Goal: Task Accomplishment & Management: Complete application form

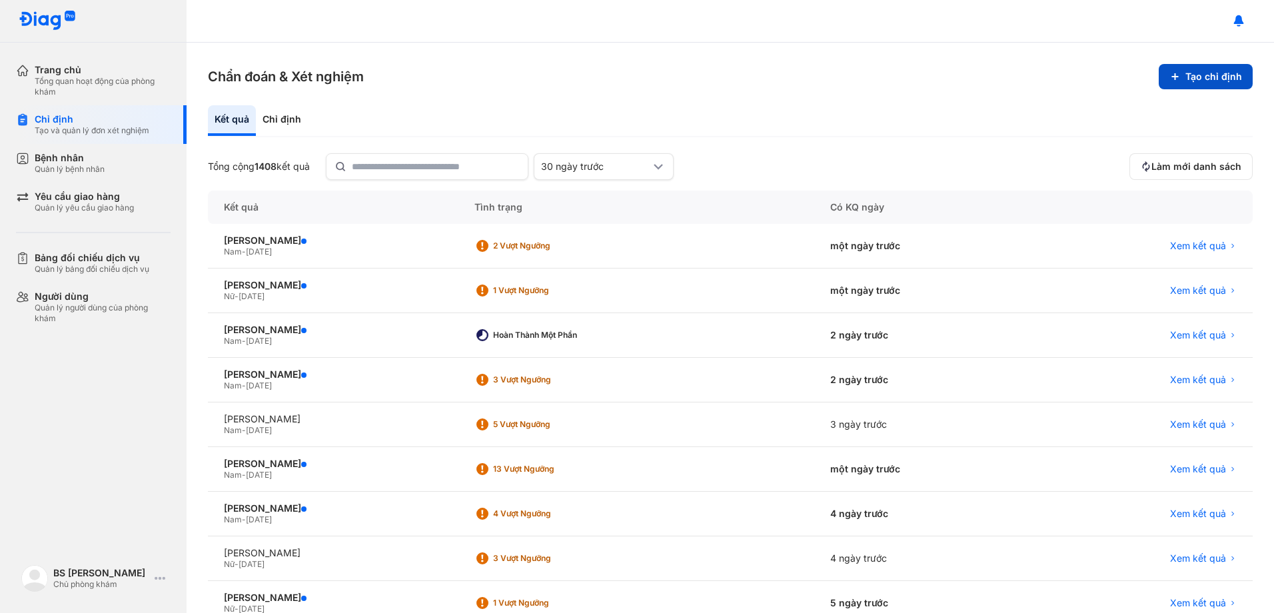
drag, startPoint x: 1213, startPoint y: 73, endPoint x: 1206, endPoint y: 74, distance: 6.8
click at [1206, 74] on button "Tạo chỉ định" at bounding box center [1206, 76] width 94 height 25
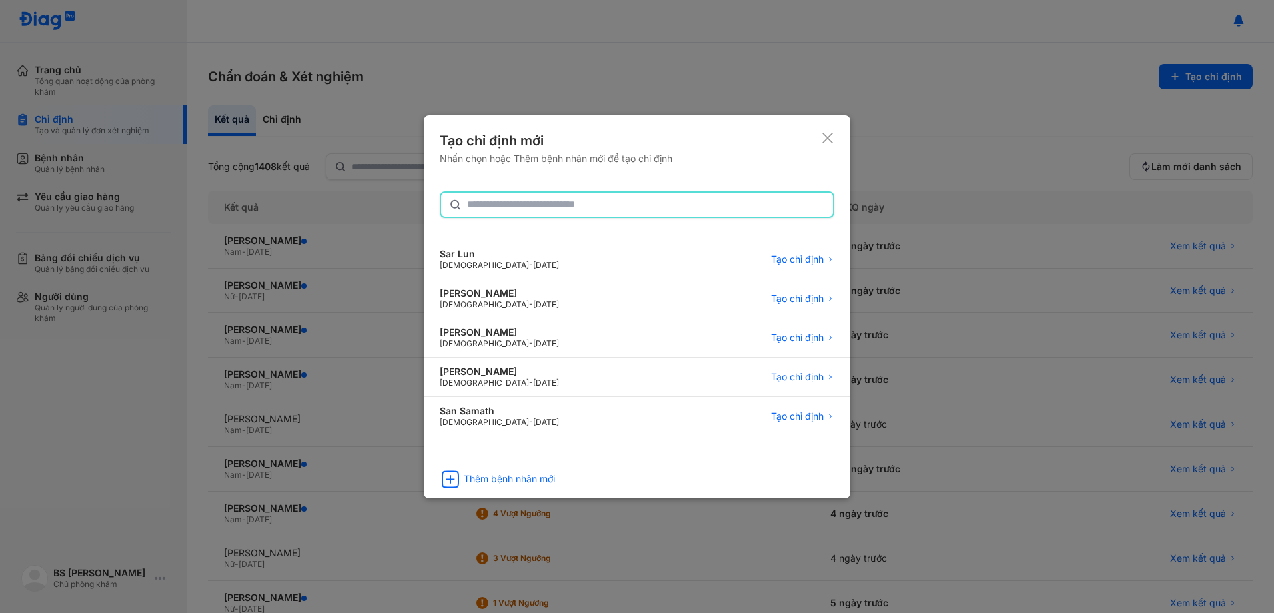
click at [610, 204] on input "text" at bounding box center [646, 205] width 358 height 24
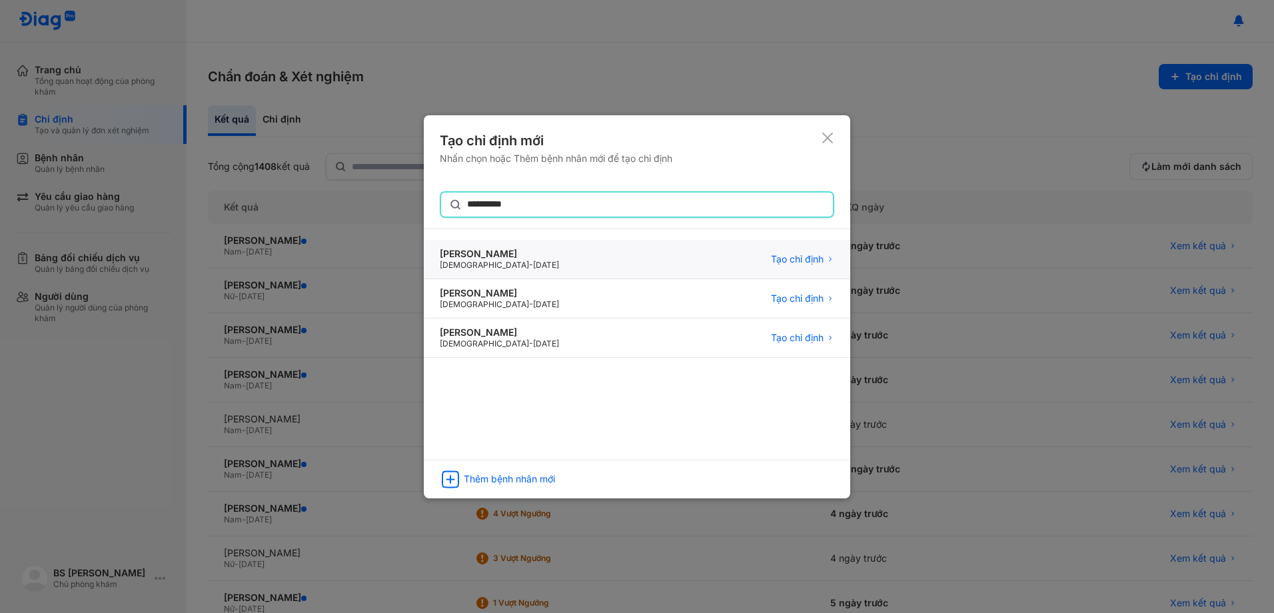
type input "**********"
click at [576, 255] on div "Huynh Ngoc Loi Male - 11/06/1974 Tạo chỉ định" at bounding box center [637, 259] width 426 height 39
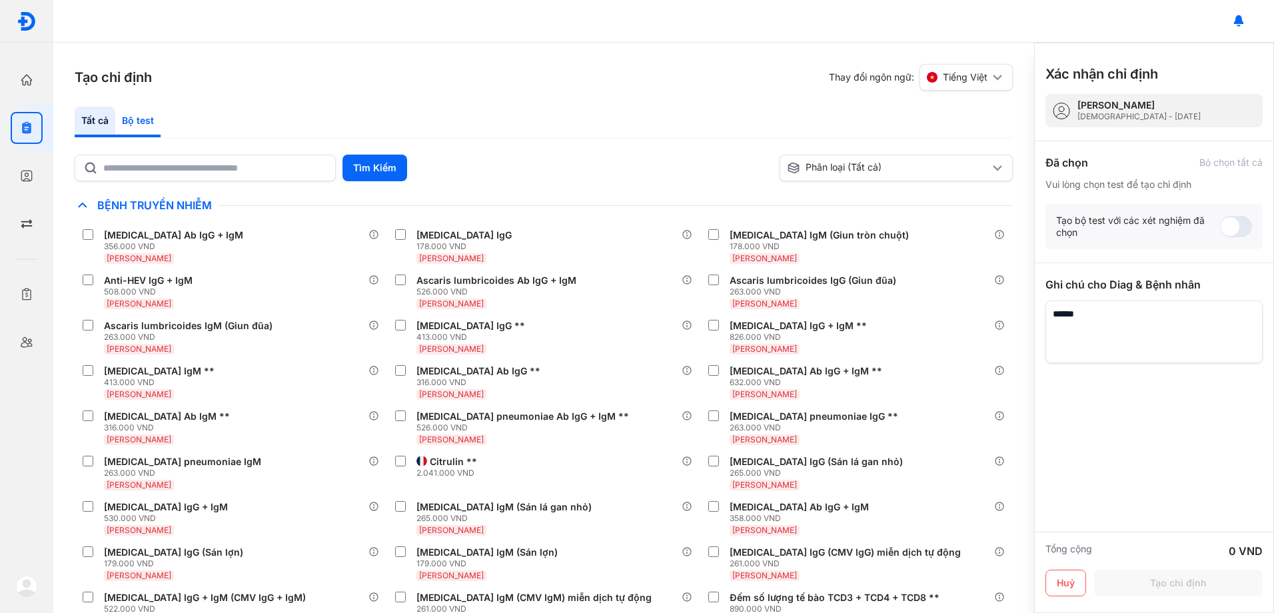
click at [147, 120] on div "Bộ test" at bounding box center [137, 122] width 45 height 31
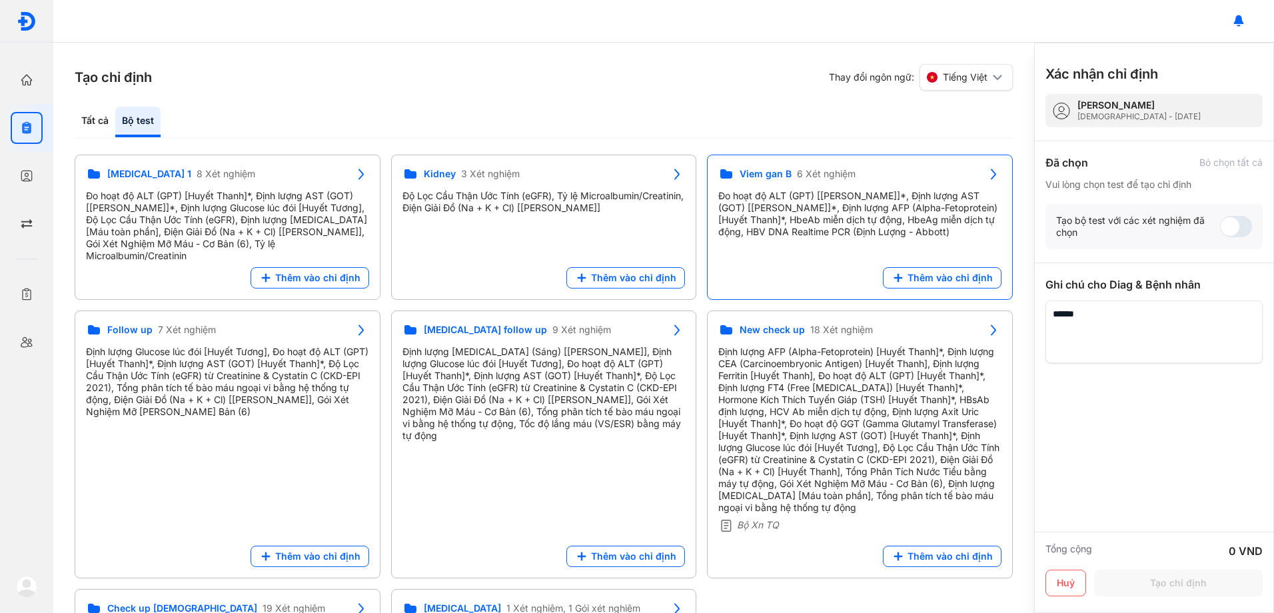
click at [826, 214] on div "Đo hoạt độ ALT (GPT) [[PERSON_NAME]]*, Định lượng AST (GOT) [[PERSON_NAME]]*, Đ…" at bounding box center [859, 214] width 283 height 48
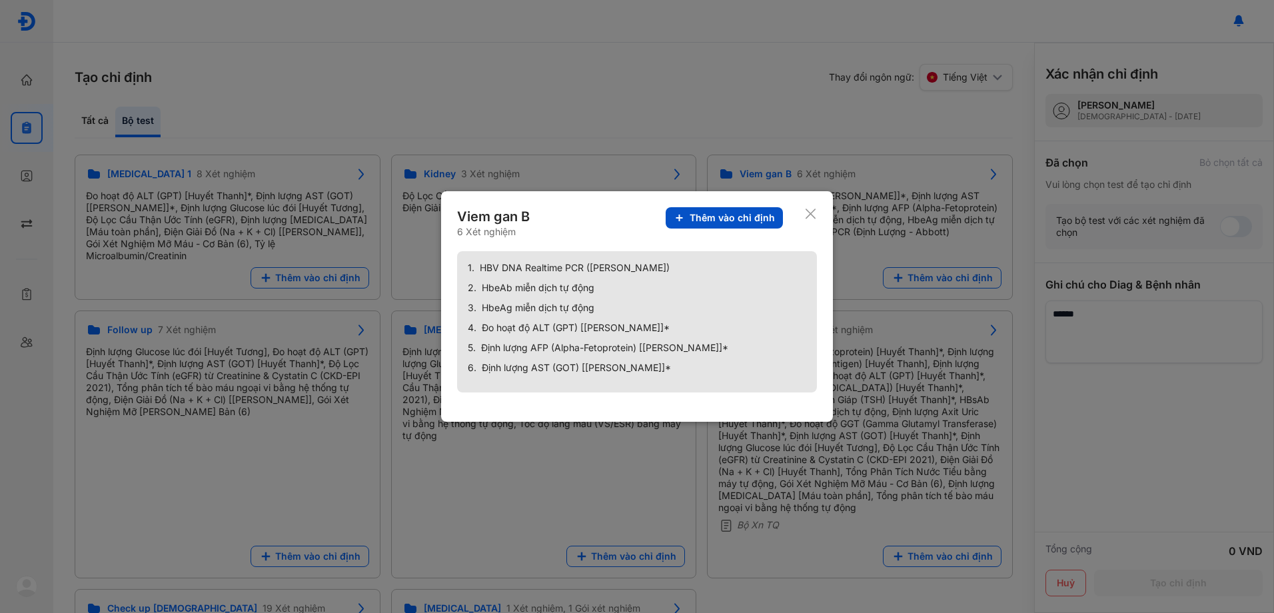
drag, startPoint x: 747, startPoint y: 208, endPoint x: 737, endPoint y: 211, distance: 11.2
click at [753, 209] on button "Thêm vào chỉ định" at bounding box center [724, 217] width 117 height 21
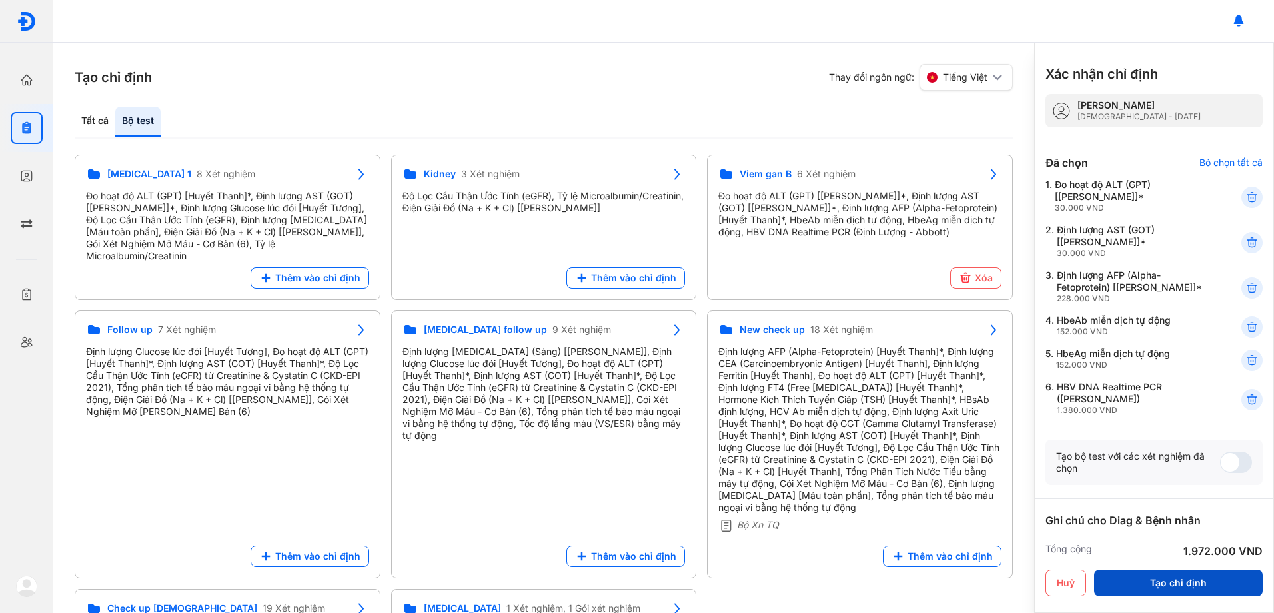
click at [1202, 584] on button "Tạo chỉ định" at bounding box center [1178, 583] width 169 height 27
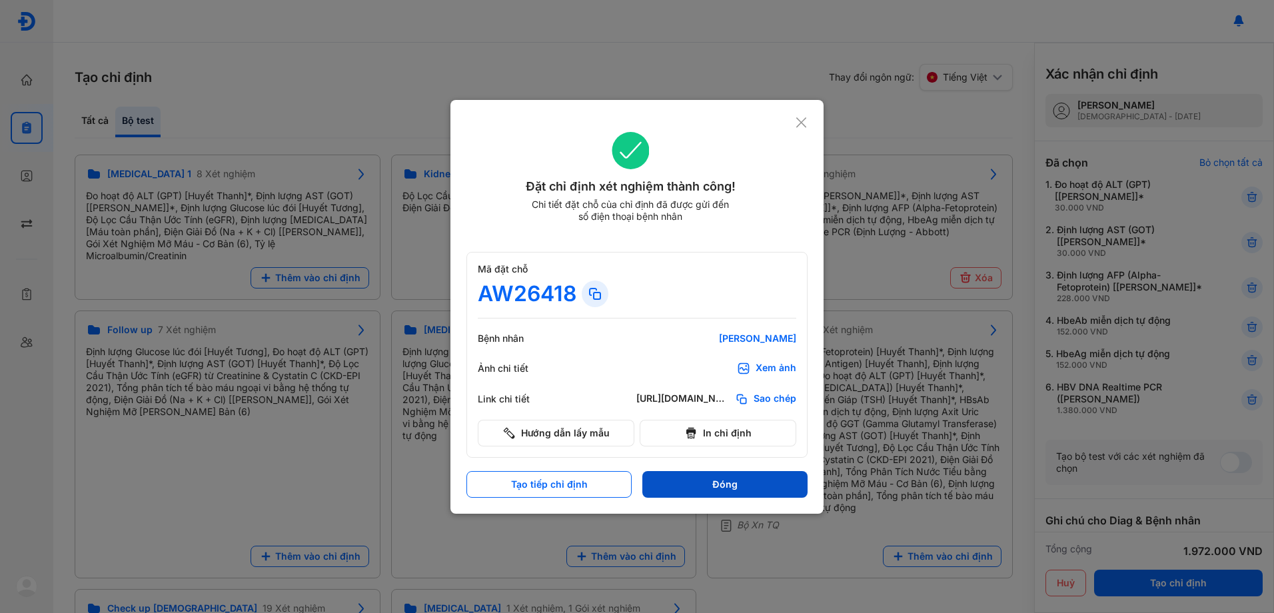
click at [755, 478] on button "Đóng" at bounding box center [724, 484] width 165 height 27
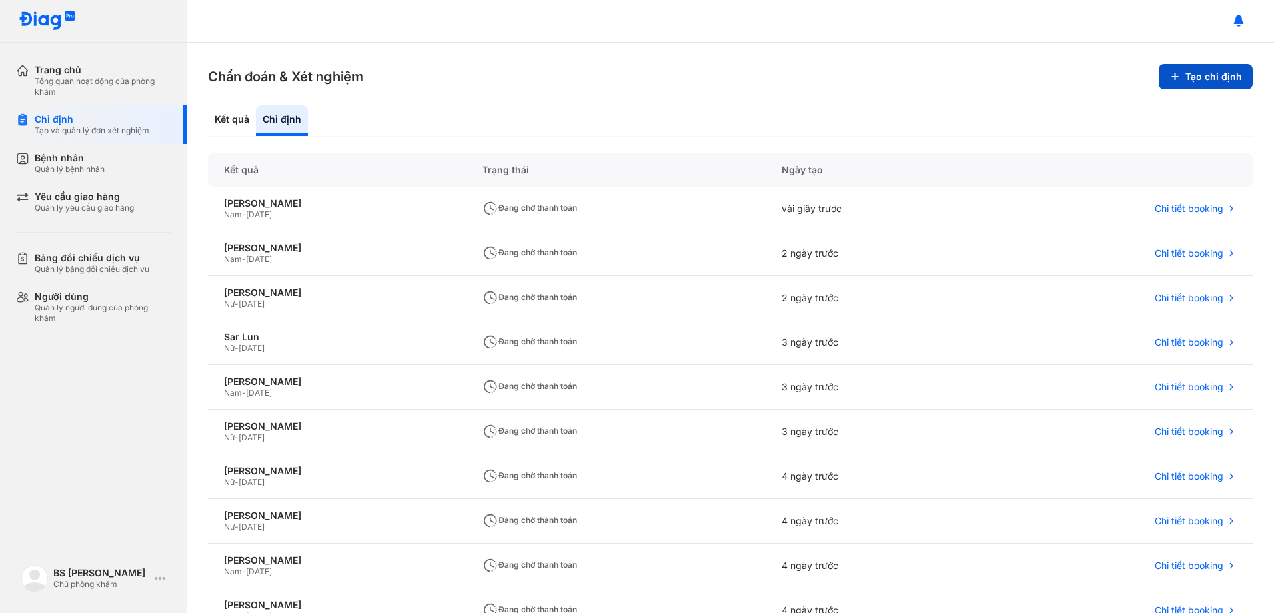
click at [1209, 77] on button "Tạo chỉ định" at bounding box center [1206, 76] width 94 height 25
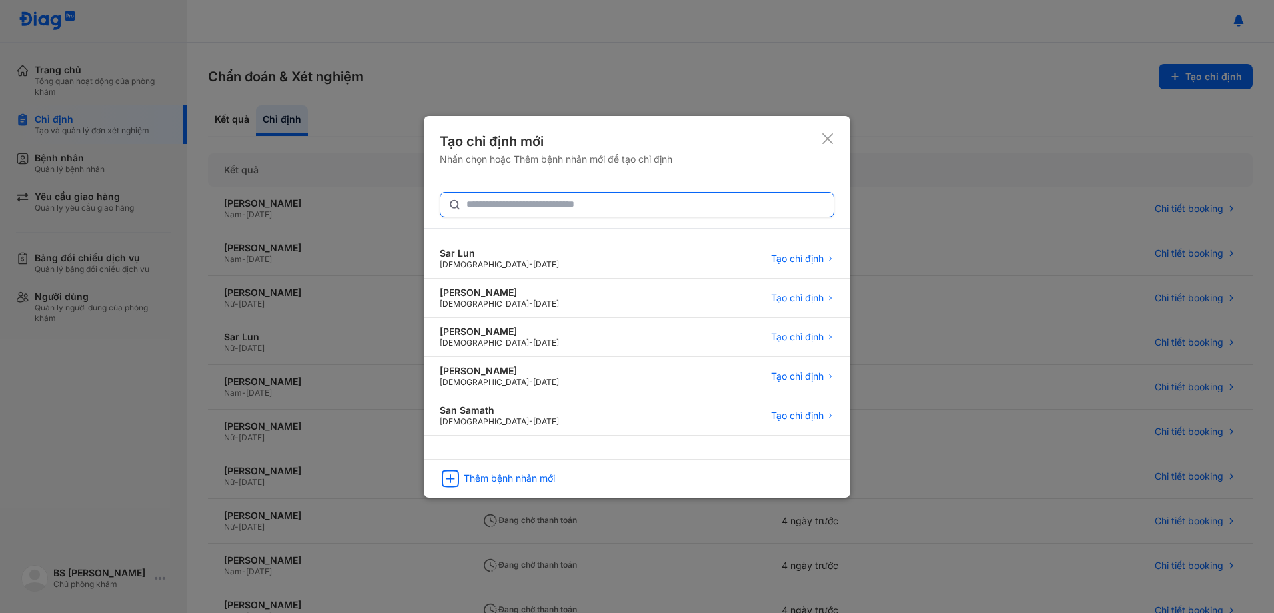
click at [661, 201] on input "text" at bounding box center [645, 205] width 359 height 24
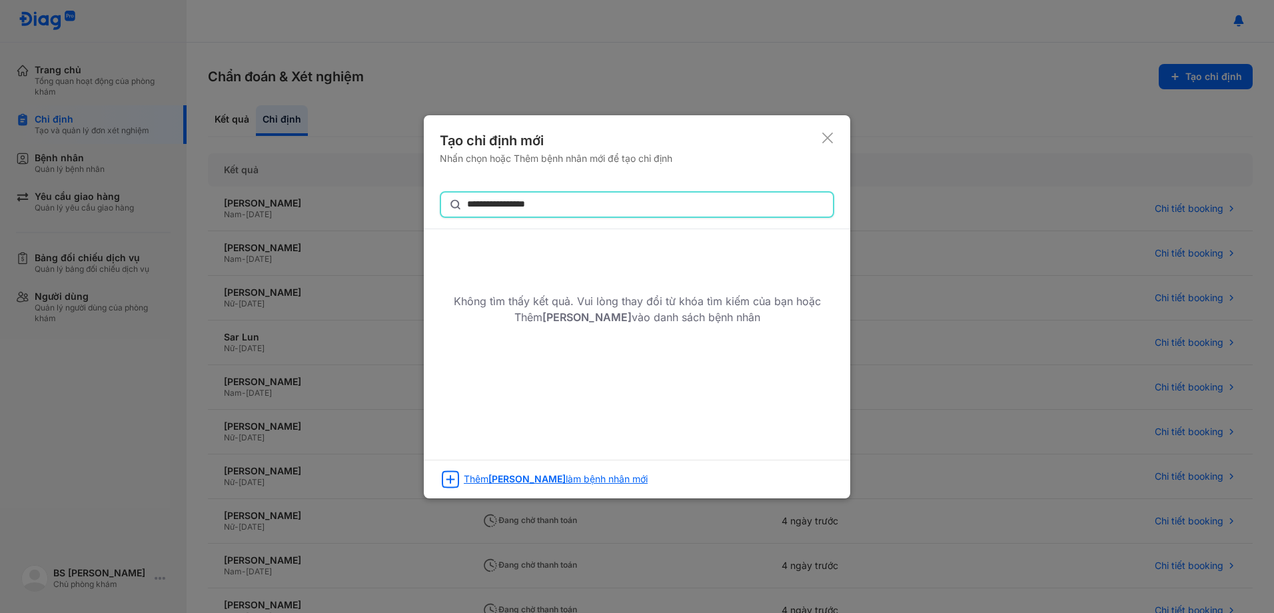
type input "**********"
click at [531, 476] on span "[PERSON_NAME]" at bounding box center [526, 478] width 77 height 11
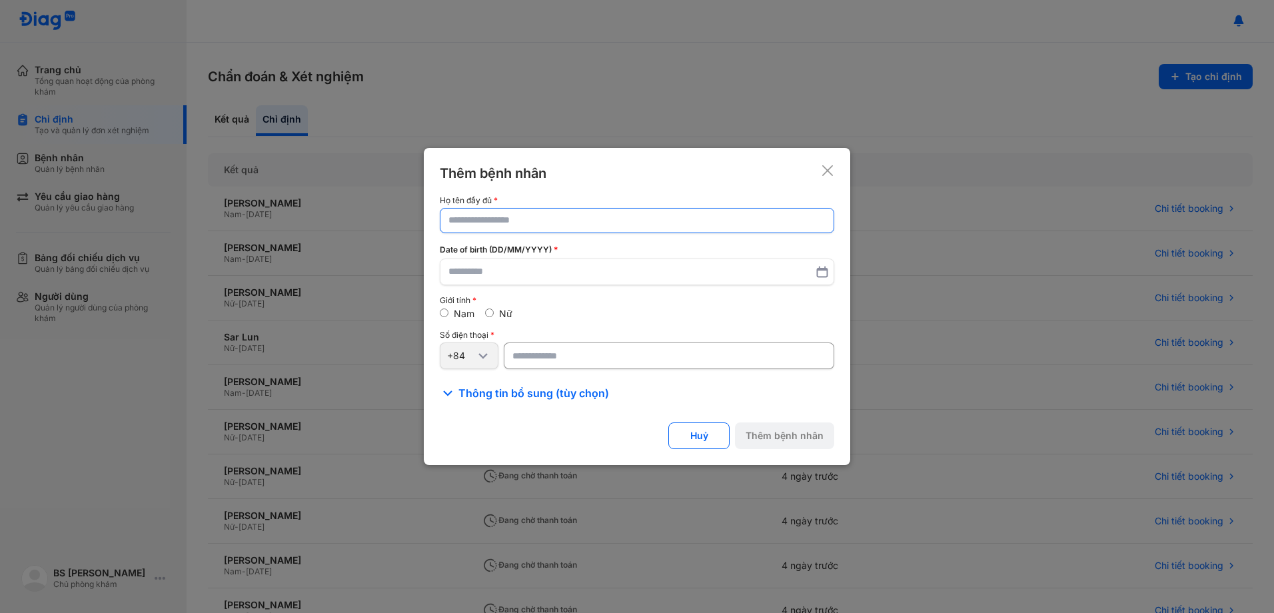
drag, startPoint x: 506, startPoint y: 222, endPoint x: 518, endPoint y: 217, distance: 13.1
click at [510, 220] on input "text" at bounding box center [636, 221] width 377 height 24
type input "**********"
click at [522, 266] on input "text" at bounding box center [636, 273] width 377 height 24
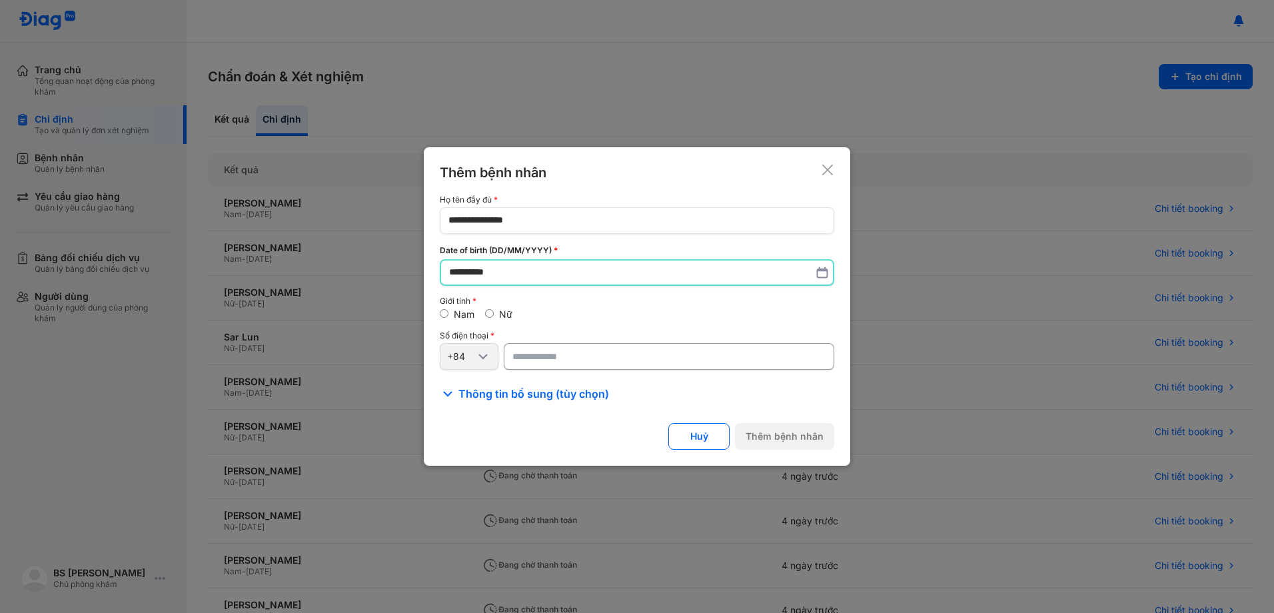
type input "**********"
click at [512, 356] on input "number" at bounding box center [669, 356] width 330 height 27
paste input "**********"
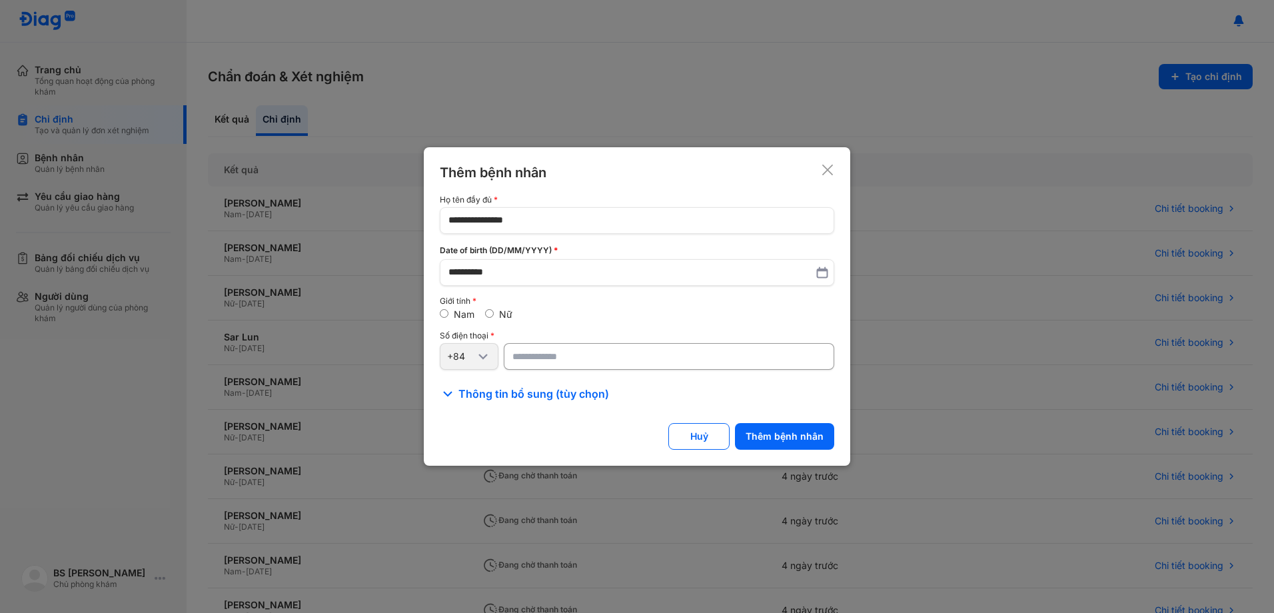
type input "**********"
click at [502, 315] on label "Nữ" at bounding box center [505, 313] width 13 height 11
click at [791, 438] on button "Thêm bệnh nhân" at bounding box center [784, 436] width 99 height 27
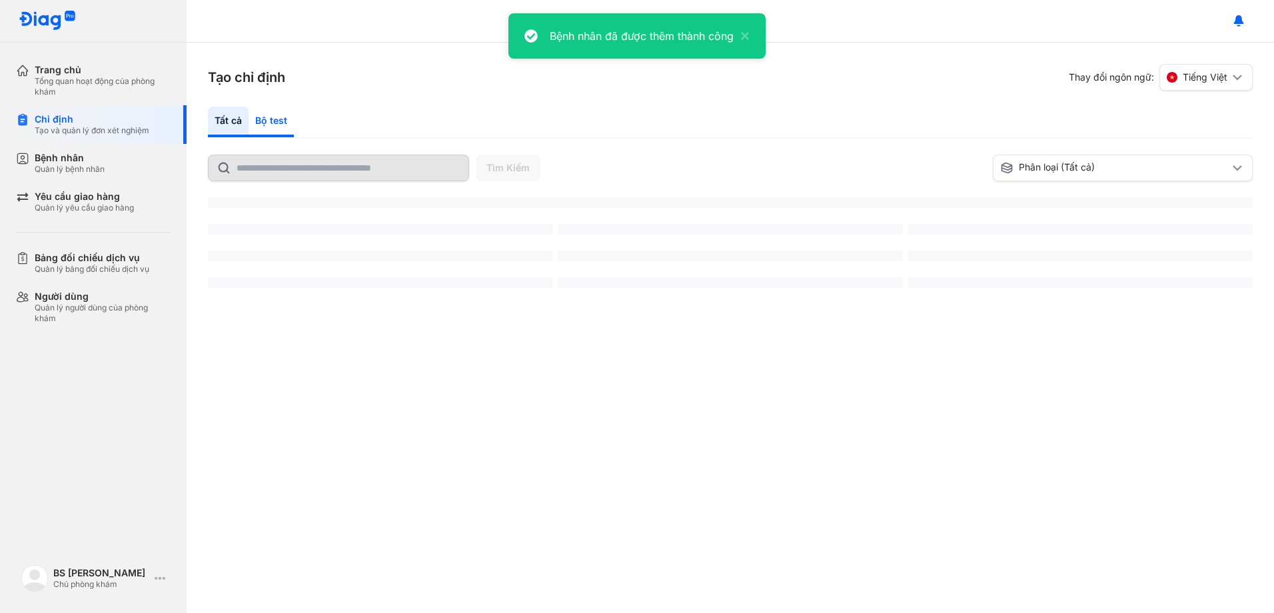
click at [272, 119] on div "Bộ test" at bounding box center [270, 122] width 45 height 31
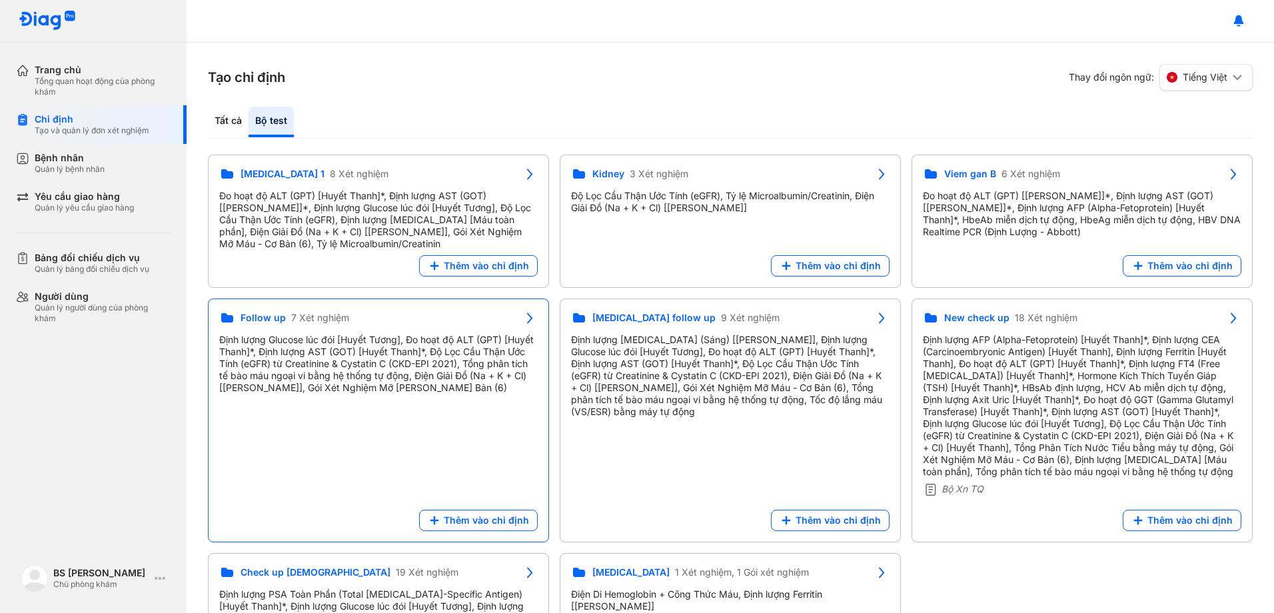
click at [378, 356] on div "Định lượng Glucose lúc đói [Huyết Tương], Đo hoạt độ ALT (GPT) [Huyết Thanh]*, …" at bounding box center [378, 364] width 318 height 60
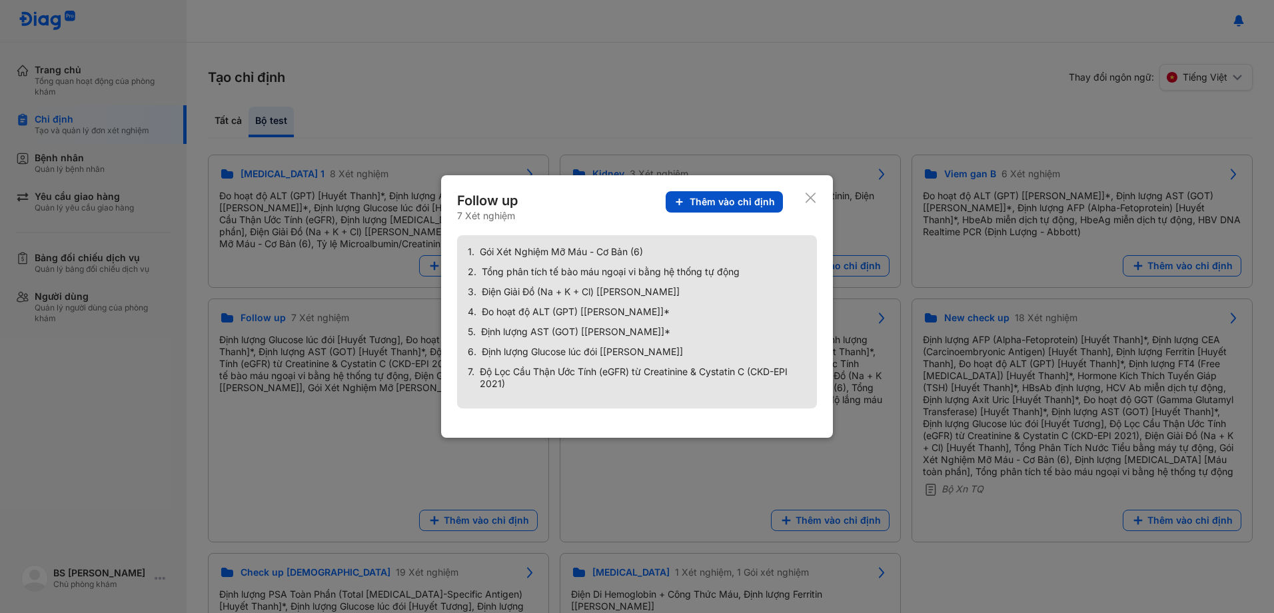
click at [745, 201] on span "Thêm vào chỉ định" at bounding box center [732, 202] width 85 height 12
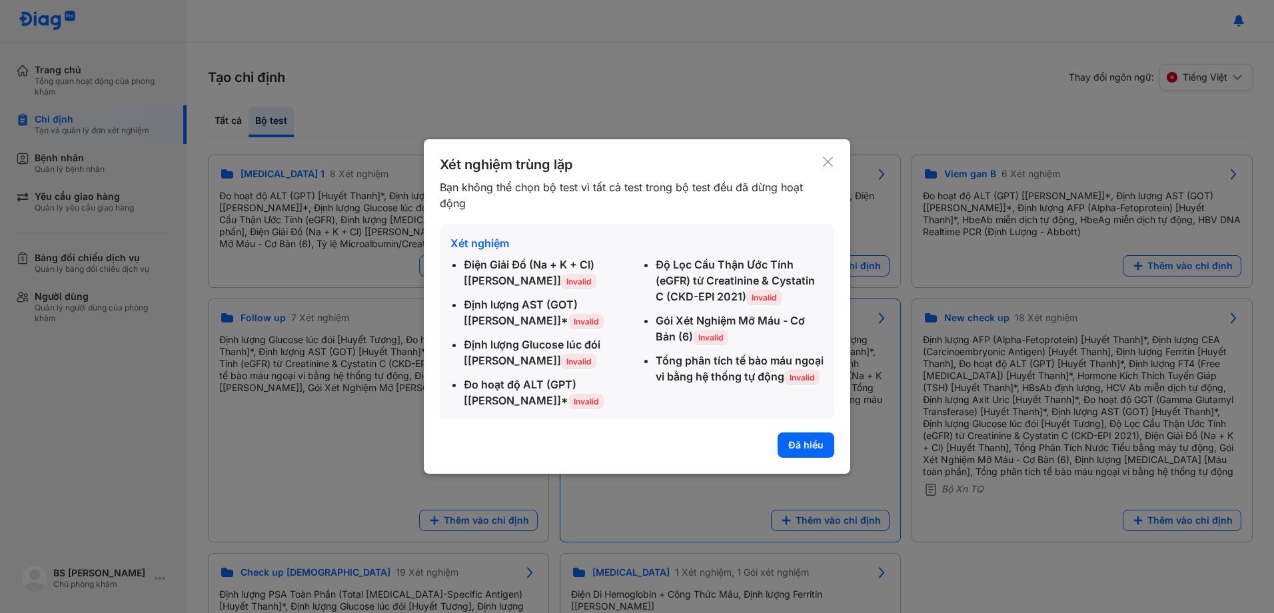
click at [797, 444] on button "Đã hiểu" at bounding box center [805, 444] width 57 height 25
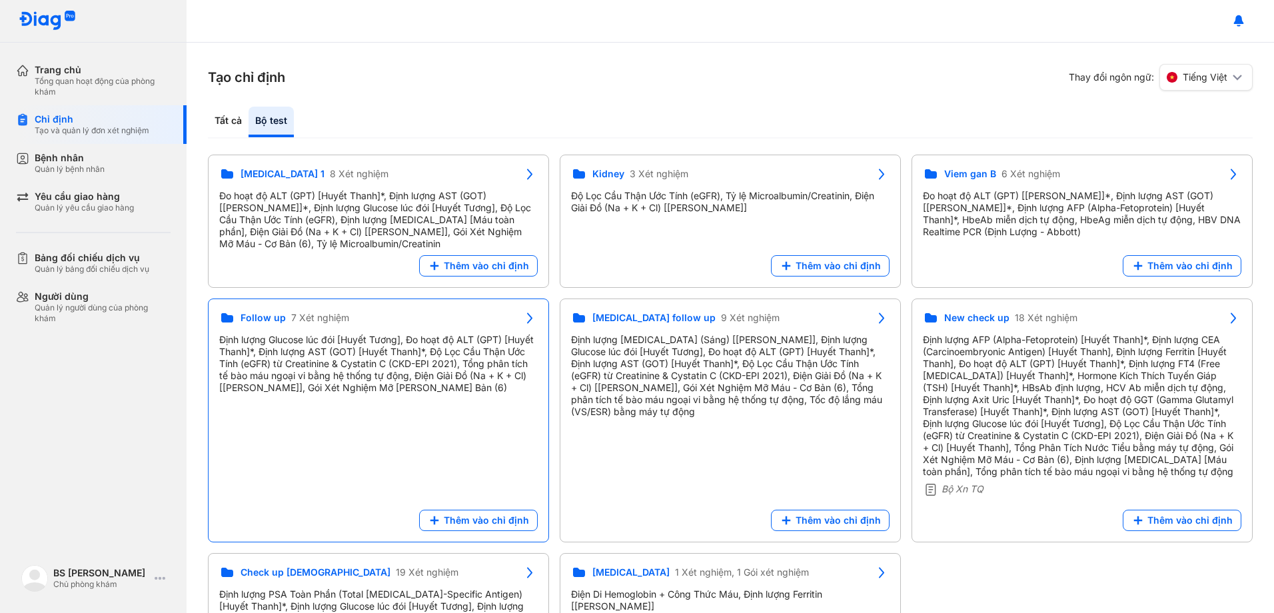
click at [404, 360] on div "Định lượng Glucose lúc đói [Huyết Tương], Đo hoạt độ ALT (GPT) [Huyết Thanh]*, …" at bounding box center [378, 364] width 318 height 60
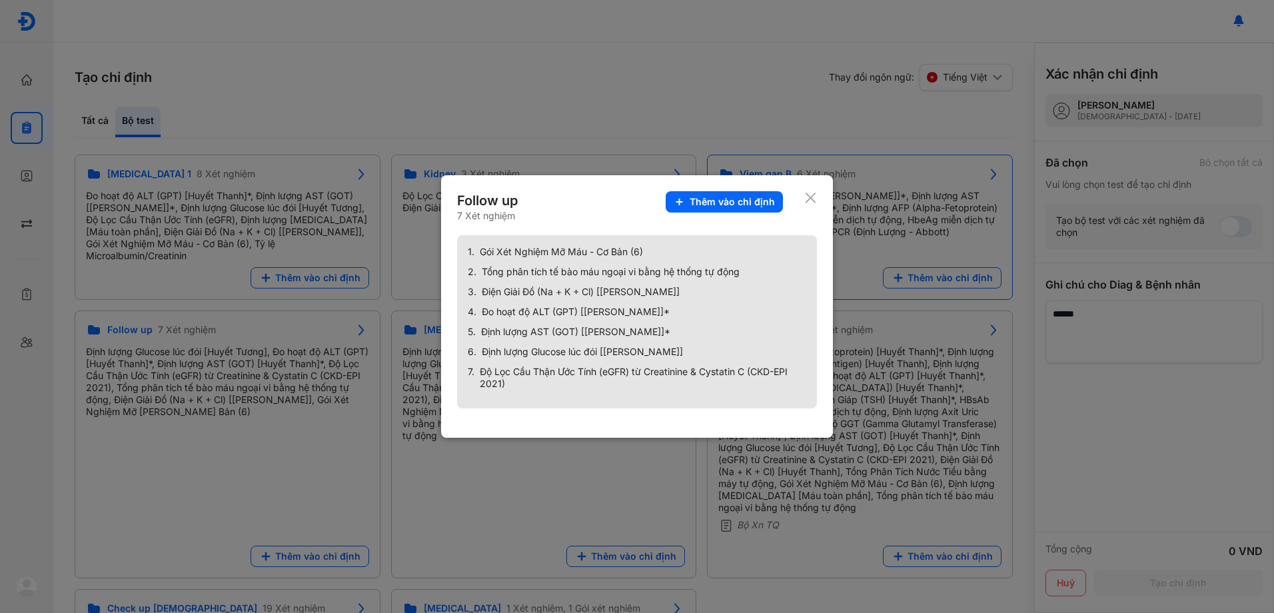
drag, startPoint x: 728, startPoint y: 203, endPoint x: 757, endPoint y: 205, distance: 28.7
click at [729, 203] on span "Thêm vào chỉ định" at bounding box center [732, 202] width 85 height 12
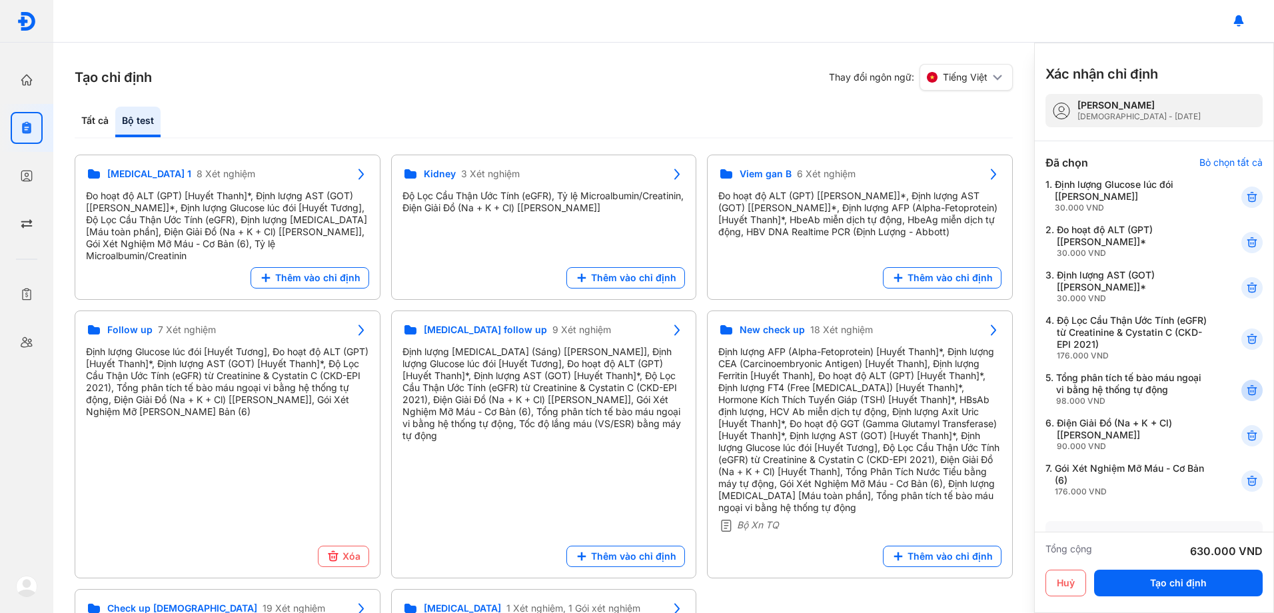
click at [1245, 390] on icon at bounding box center [1251, 390] width 13 height 13
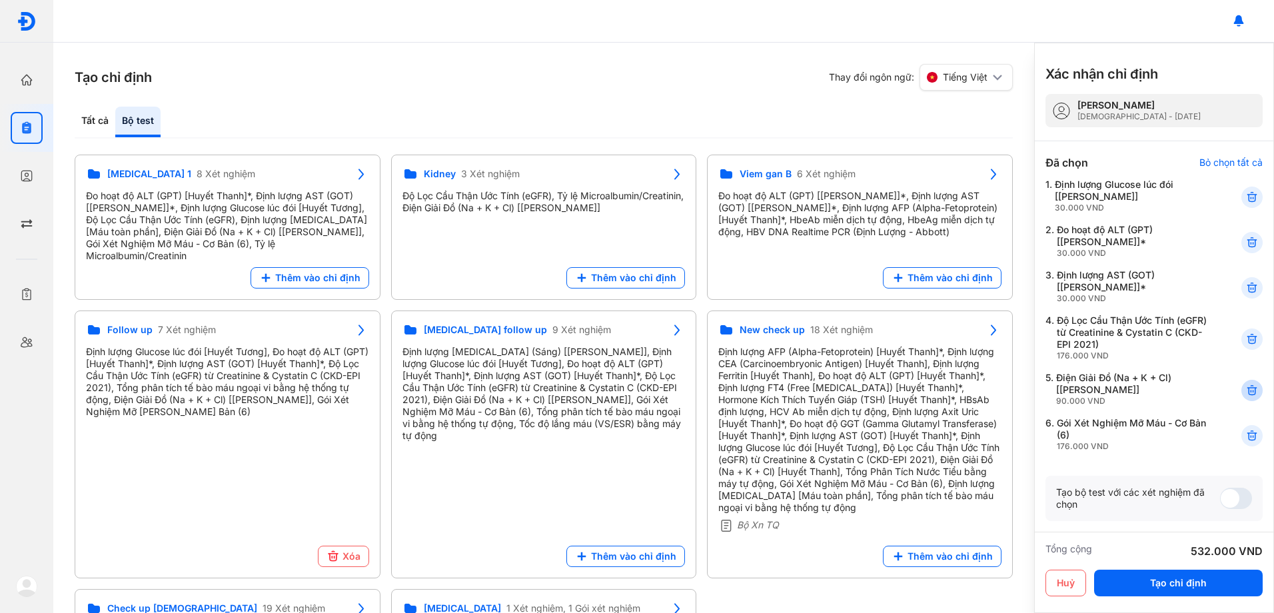
click at [1245, 387] on icon at bounding box center [1251, 390] width 13 height 13
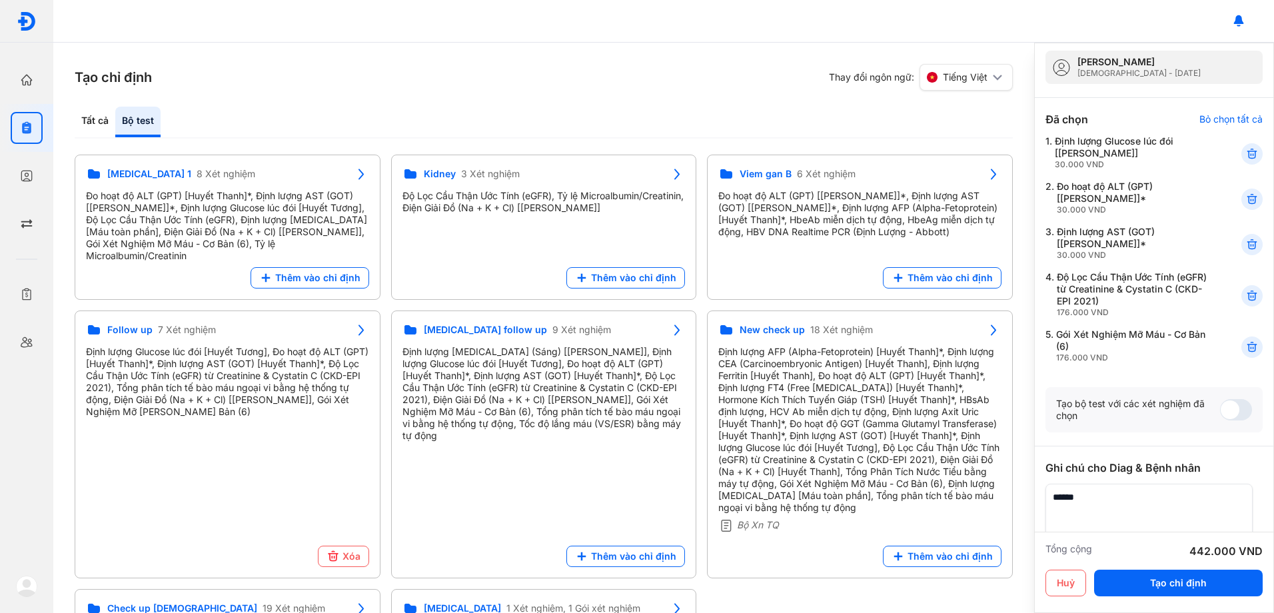
scroll to position [67, 0]
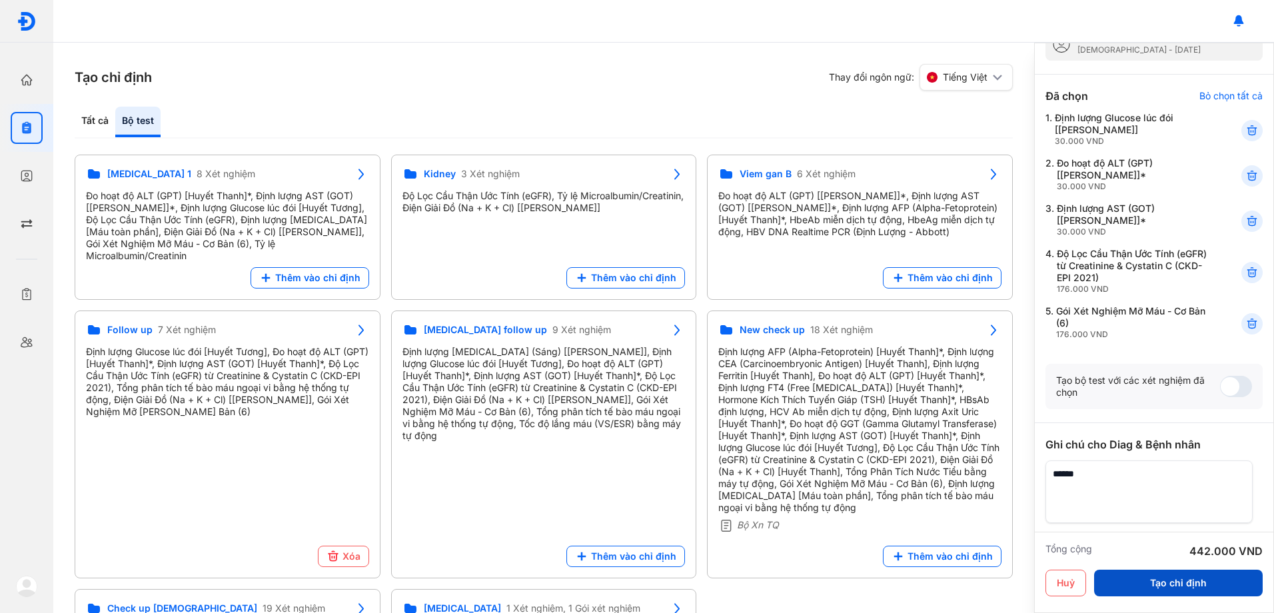
click at [1209, 574] on button "Tạo chỉ định" at bounding box center [1178, 583] width 169 height 27
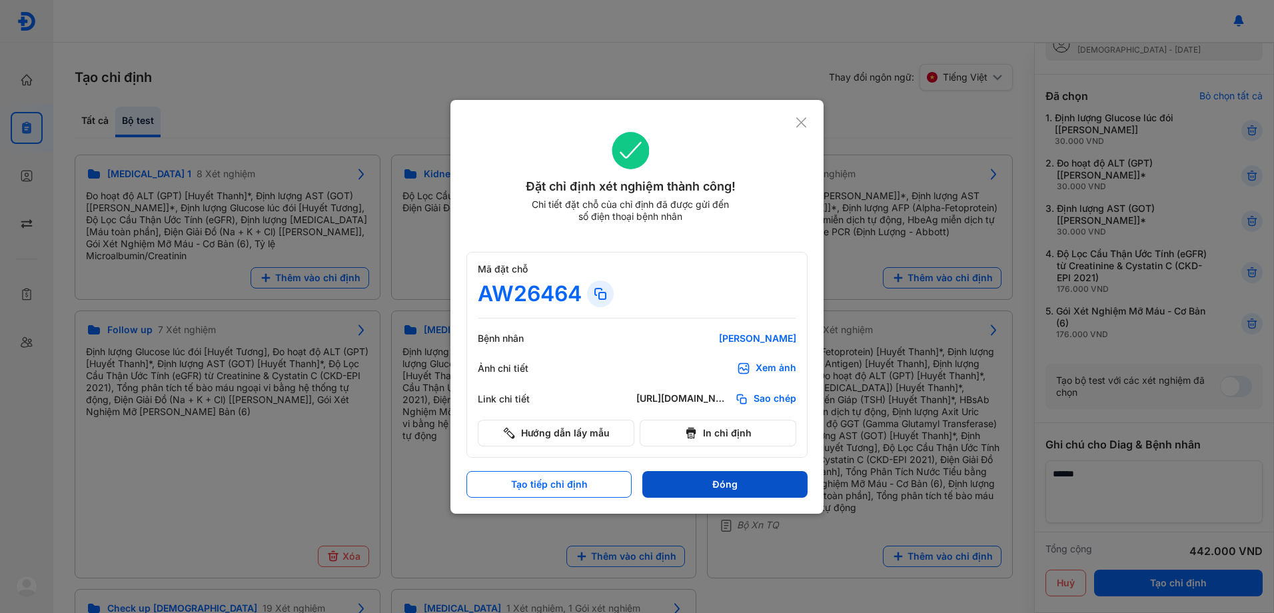
click at [731, 480] on button "Đóng" at bounding box center [724, 484] width 165 height 27
